Goal: Task Accomplishment & Management: Use online tool/utility

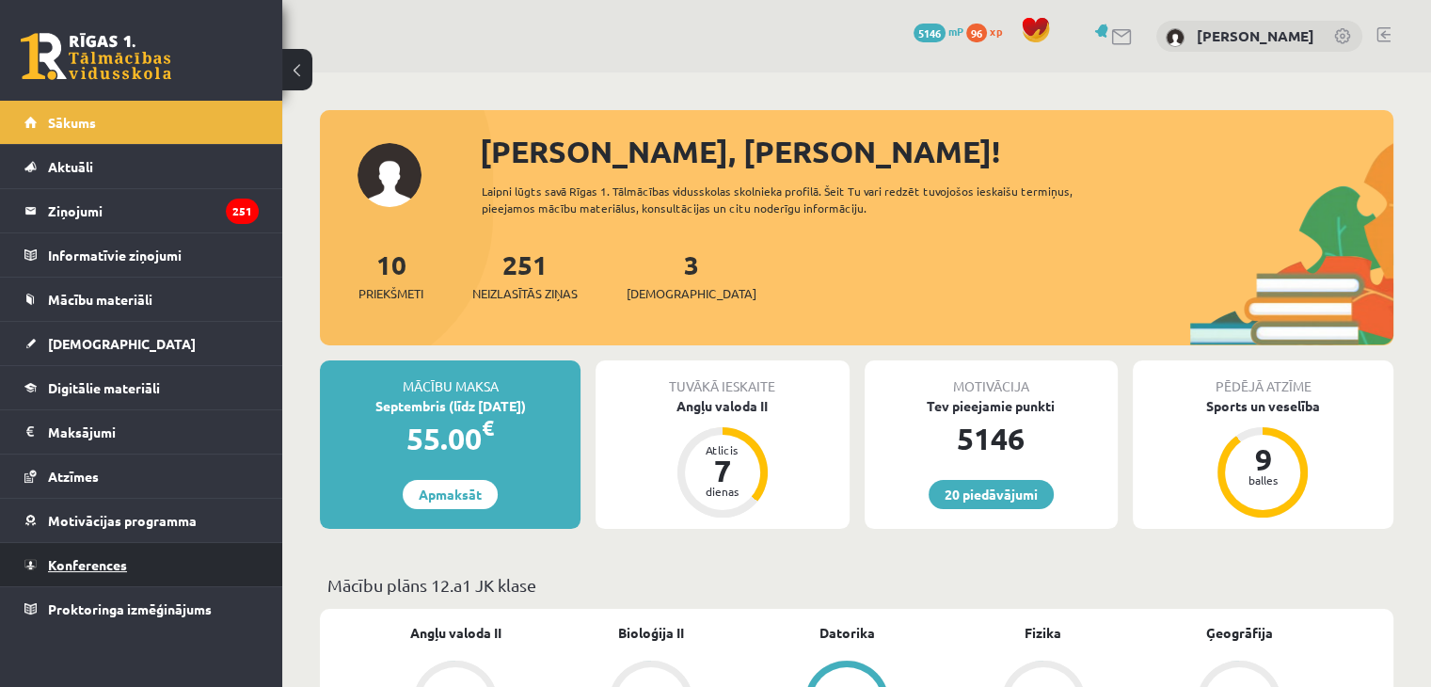
click at [126, 558] on span "Konferences" at bounding box center [87, 564] width 79 height 17
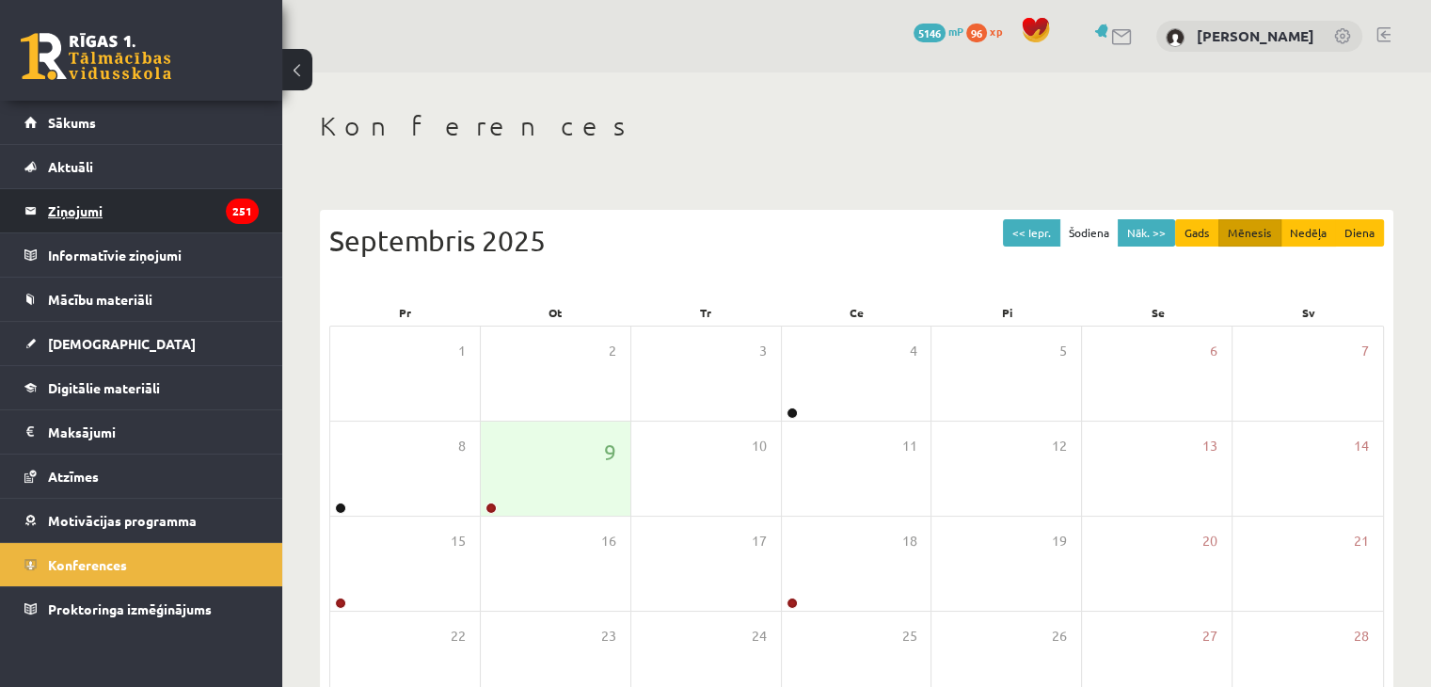
click at [103, 196] on legend "Ziņojumi 251" at bounding box center [153, 210] width 211 height 43
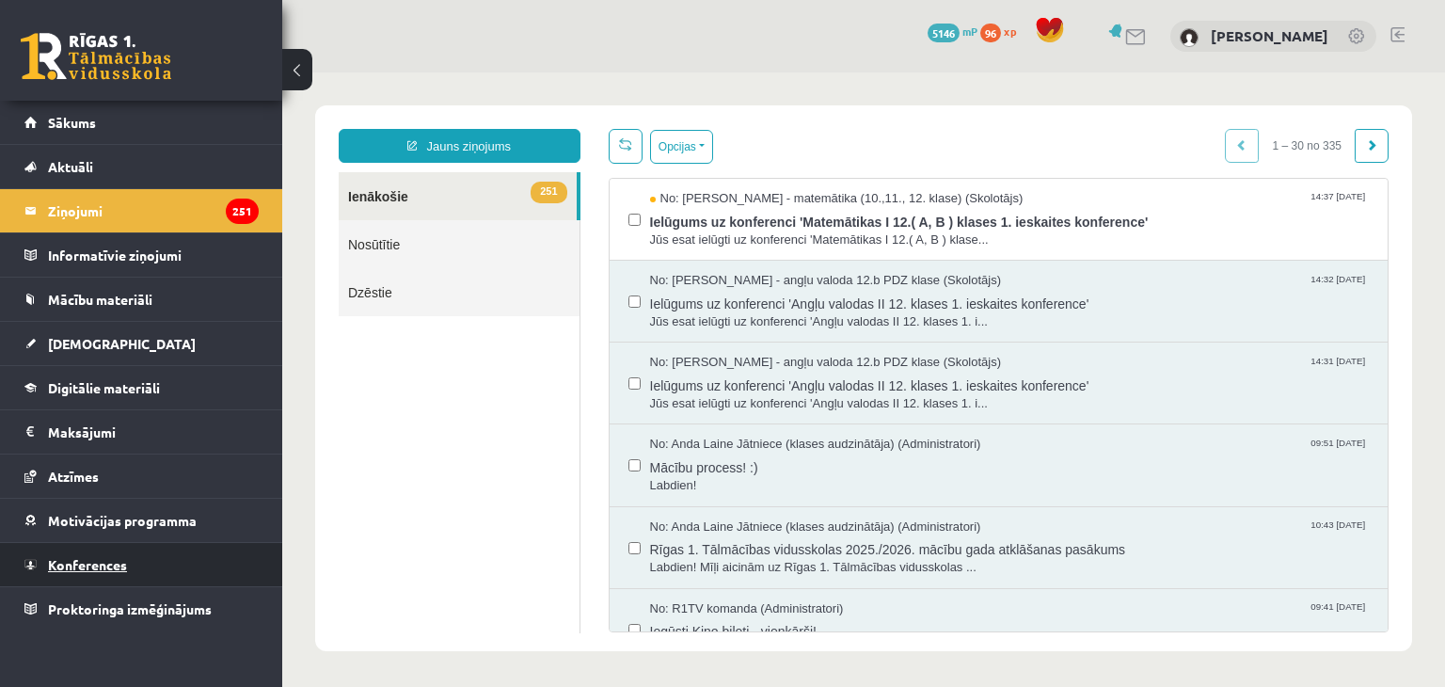
click at [151, 558] on link "Konferences" at bounding box center [141, 564] width 234 height 43
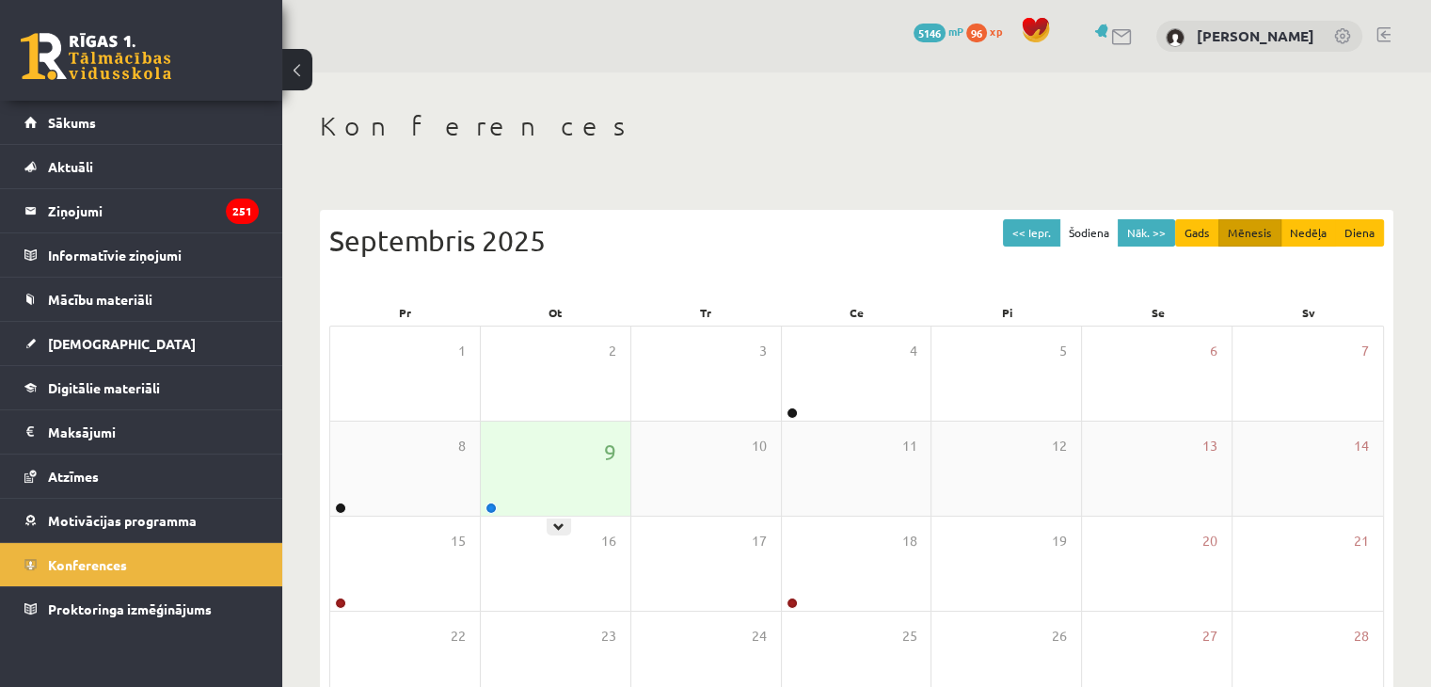
click at [510, 486] on div "9" at bounding box center [556, 469] width 150 height 94
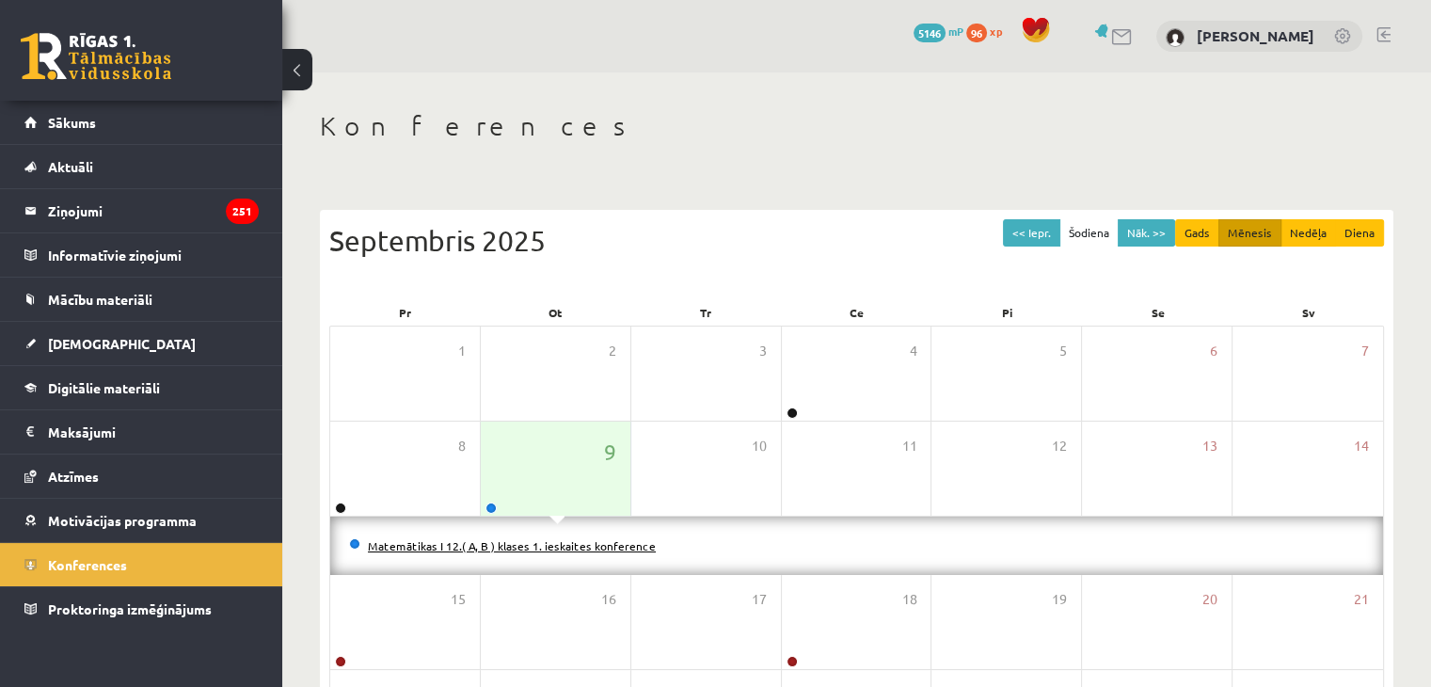
click at [519, 550] on link "Matemātikas I 12.( A, B ) klases 1. ieskaites konference" at bounding box center [512, 545] width 288 height 15
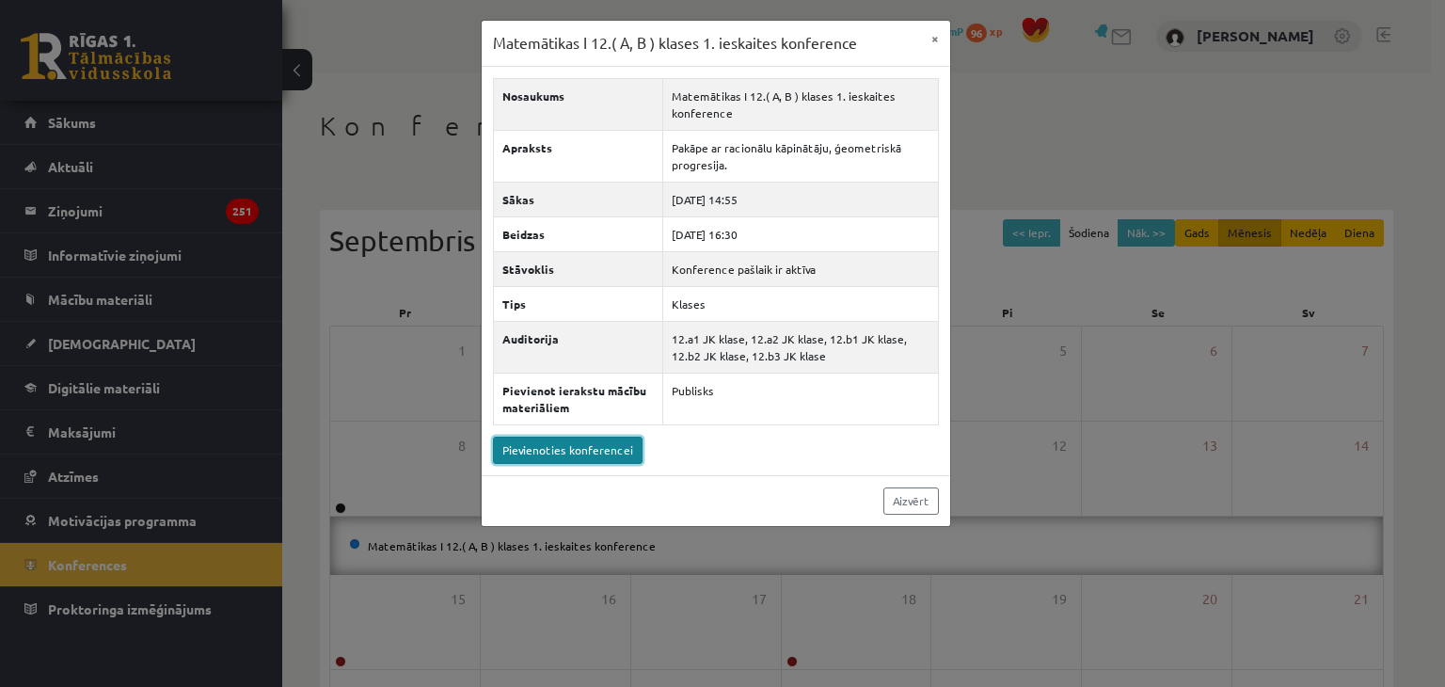
click at [592, 456] on link "Pievienoties konferencei" at bounding box center [568, 450] width 150 height 27
